Goal: Find specific page/section: Find specific page/section

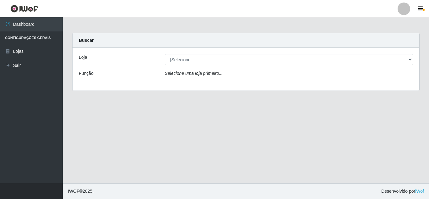
select select "462"
click at [165, 54] on select "[Selecione...] Queiroz [GEOGRAPHIC_DATA] - [GEOGRAPHIC_DATA]" at bounding box center [289, 59] width 248 height 11
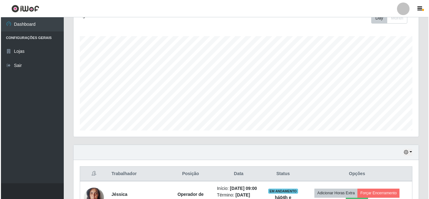
scroll to position [204, 0]
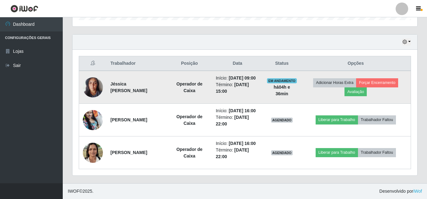
click at [96, 83] on img at bounding box center [93, 87] width 20 height 27
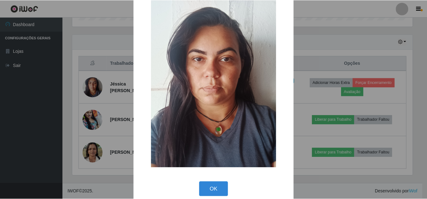
scroll to position [24, 0]
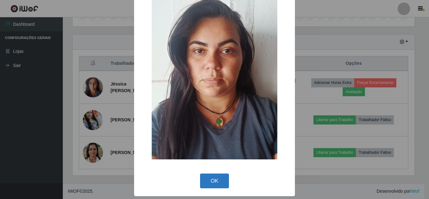
click at [218, 180] on button "OK" at bounding box center [214, 180] width 29 height 15
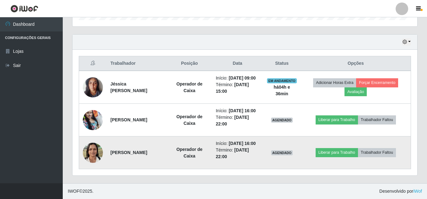
scroll to position [130, 345]
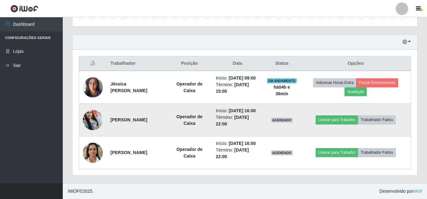
click at [94, 120] on img at bounding box center [93, 119] width 20 height 27
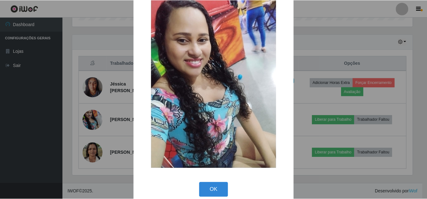
scroll to position [25, 0]
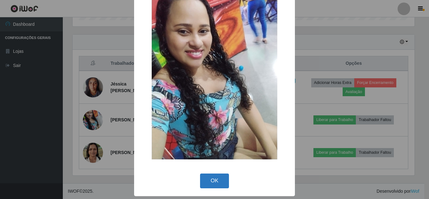
click at [207, 181] on button "OK" at bounding box center [214, 180] width 29 height 15
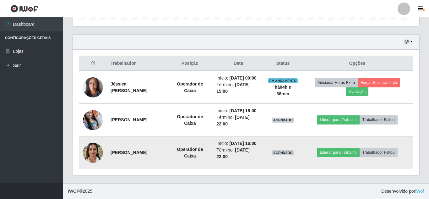
scroll to position [130, 345]
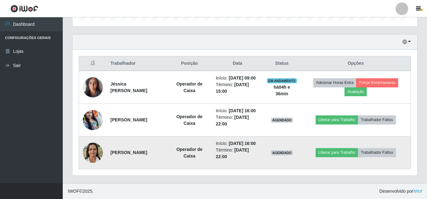
click at [92, 158] on img at bounding box center [93, 152] width 20 height 27
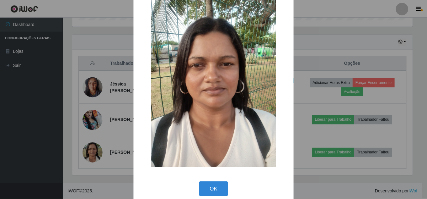
scroll to position [24, 0]
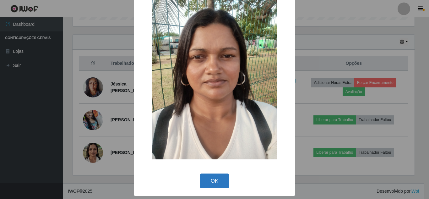
click at [206, 175] on button "OK" at bounding box center [214, 180] width 29 height 15
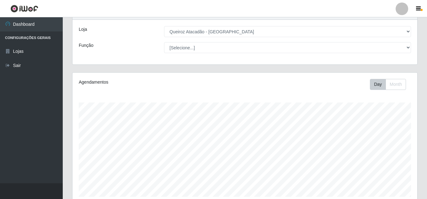
scroll to position [0, 0]
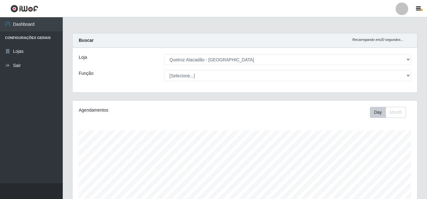
click at [351, 83] on div "Loja [Selecione...] Queiroz [GEOGRAPHIC_DATA] - [GEOGRAPHIC_DATA] Função [Selec…" at bounding box center [245, 70] width 345 height 45
